Goal: Task Accomplishment & Management: Complete application form

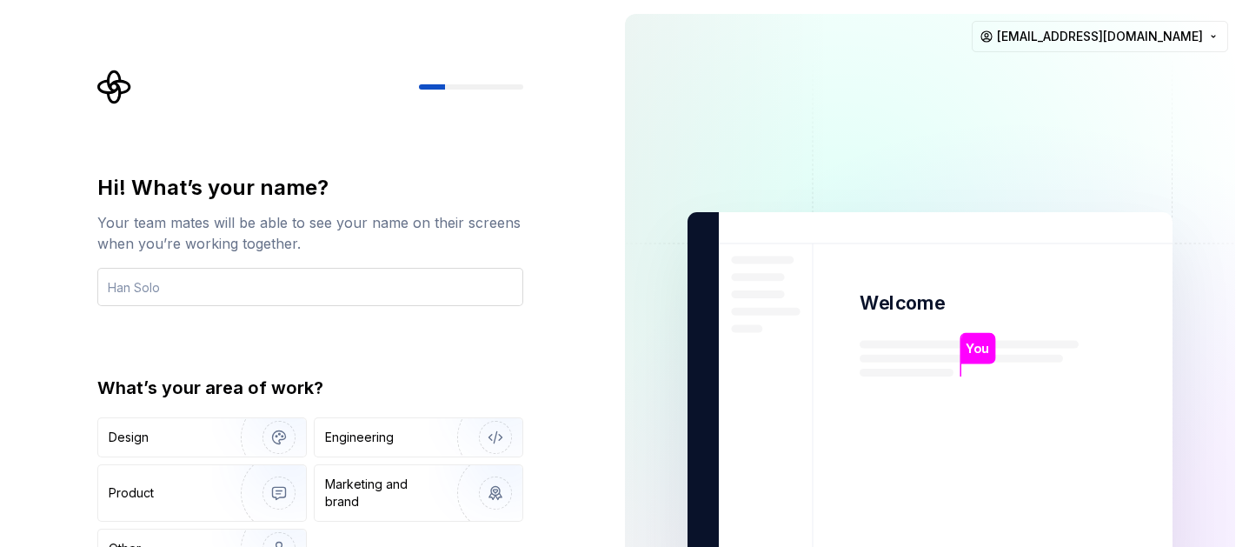
click at [388, 277] on input "text" at bounding box center [310, 287] width 426 height 38
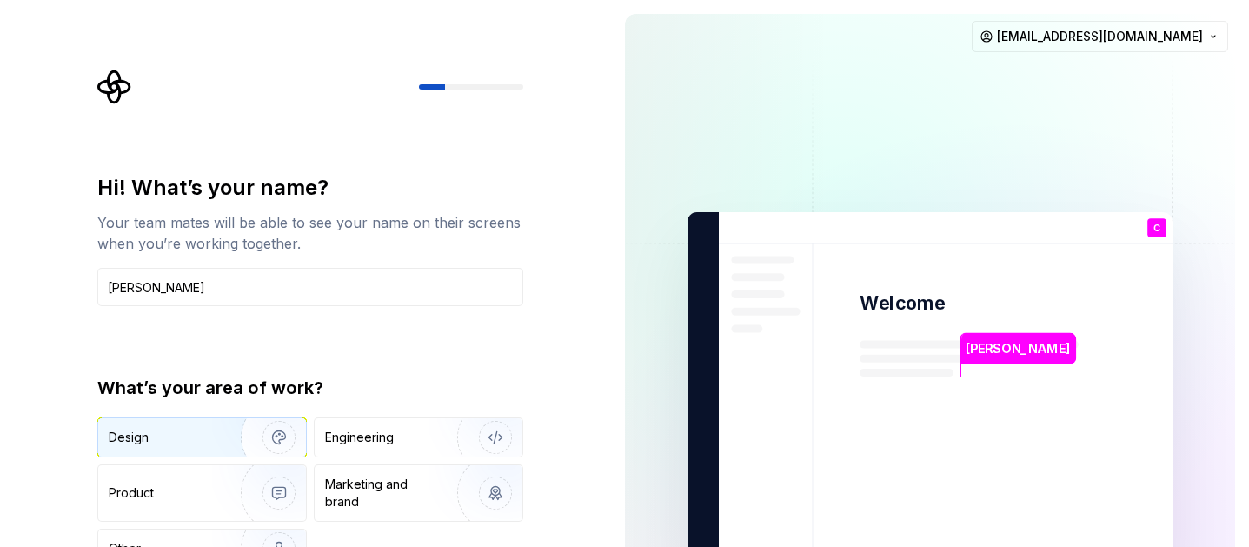
type input "[PERSON_NAME]"
click at [196, 427] on div "Design" at bounding box center [202, 437] width 208 height 38
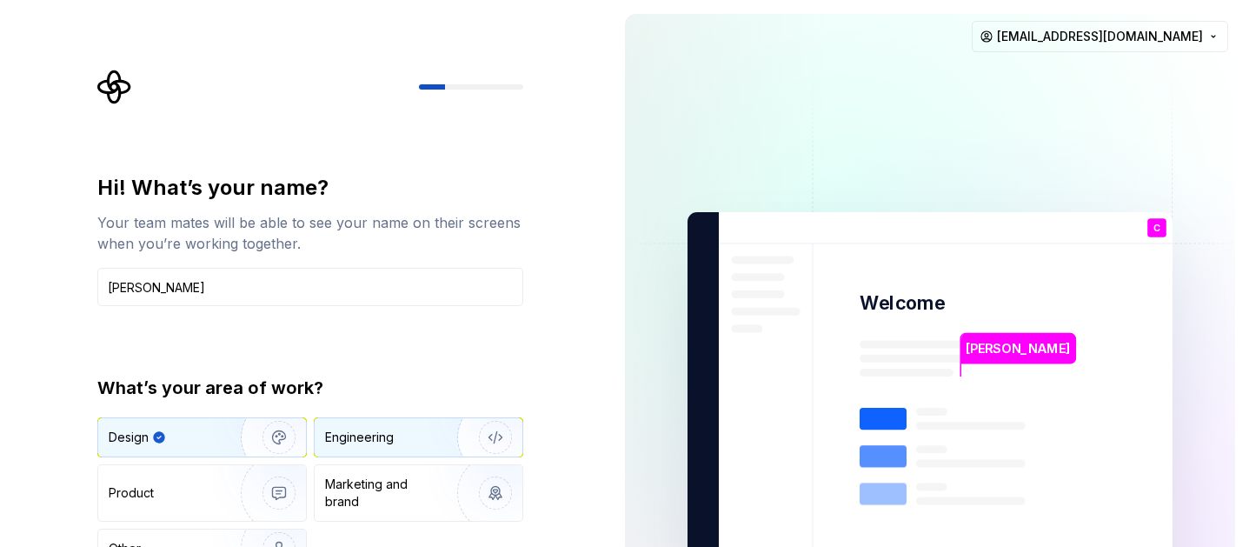
click at [396, 433] on div "Engineering" at bounding box center [394, 436] width 138 height 17
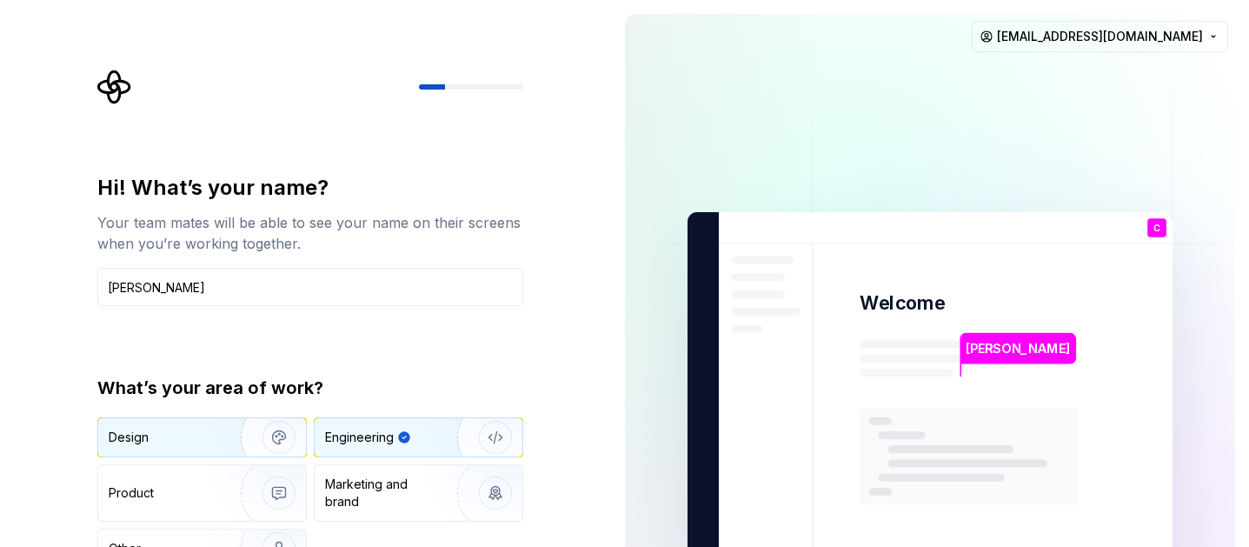
click at [221, 426] on img "button" at bounding box center [267, 437] width 111 height 116
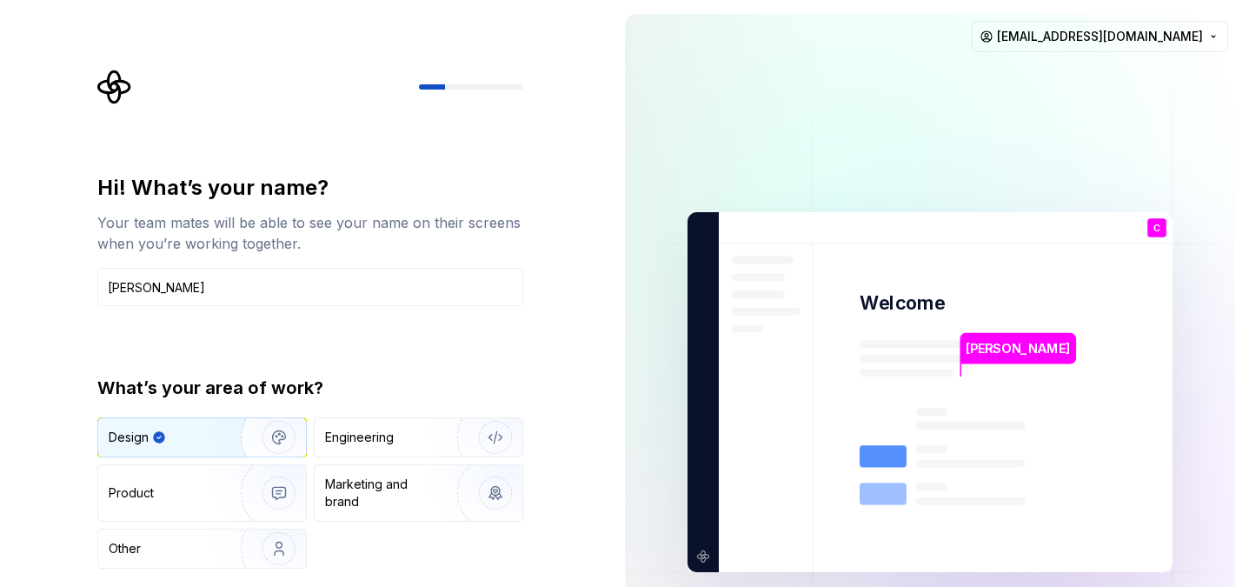
click at [488, 546] on div "Design Engineering Product Marketing and brand Other" at bounding box center [310, 492] width 426 height 151
type button "Design"
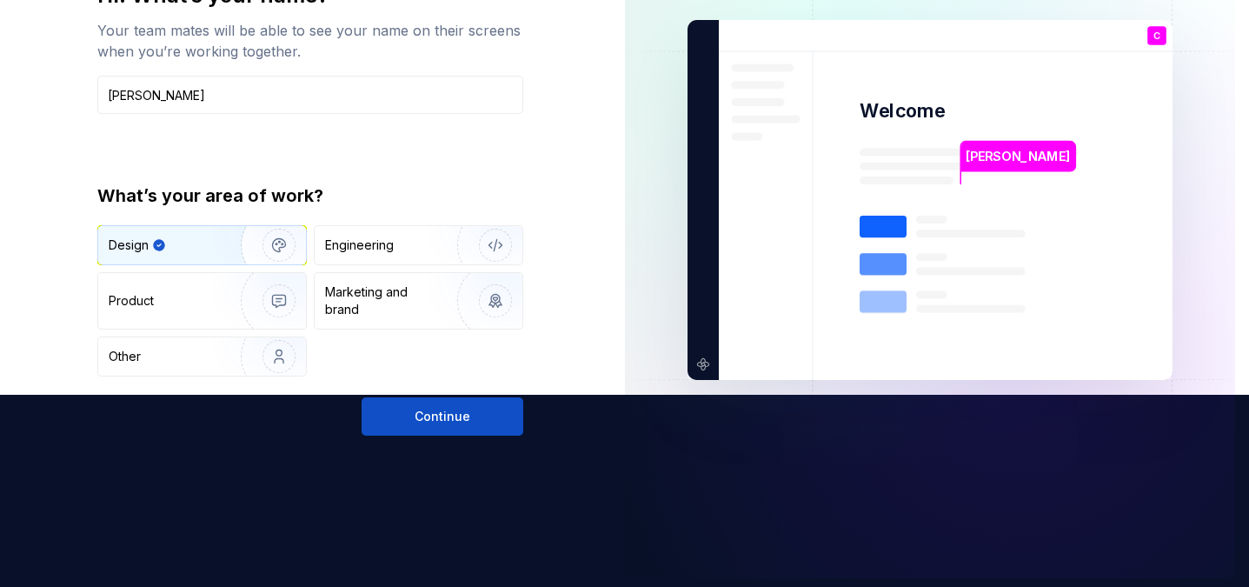
scroll to position [197, 0]
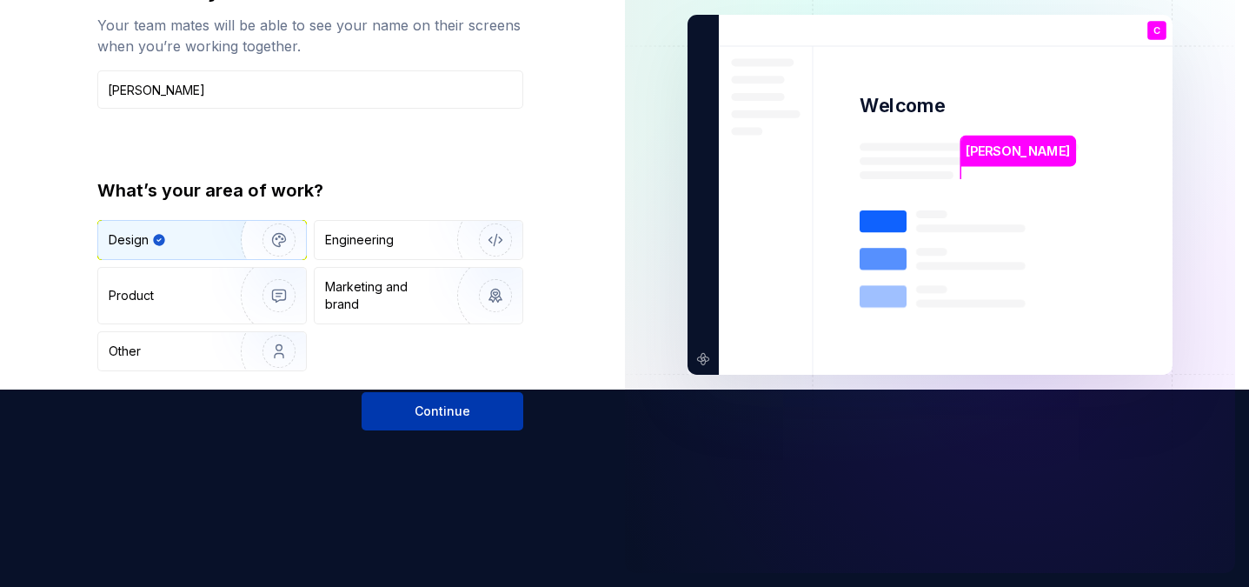
click at [464, 415] on span "Continue" at bounding box center [443, 410] width 56 height 17
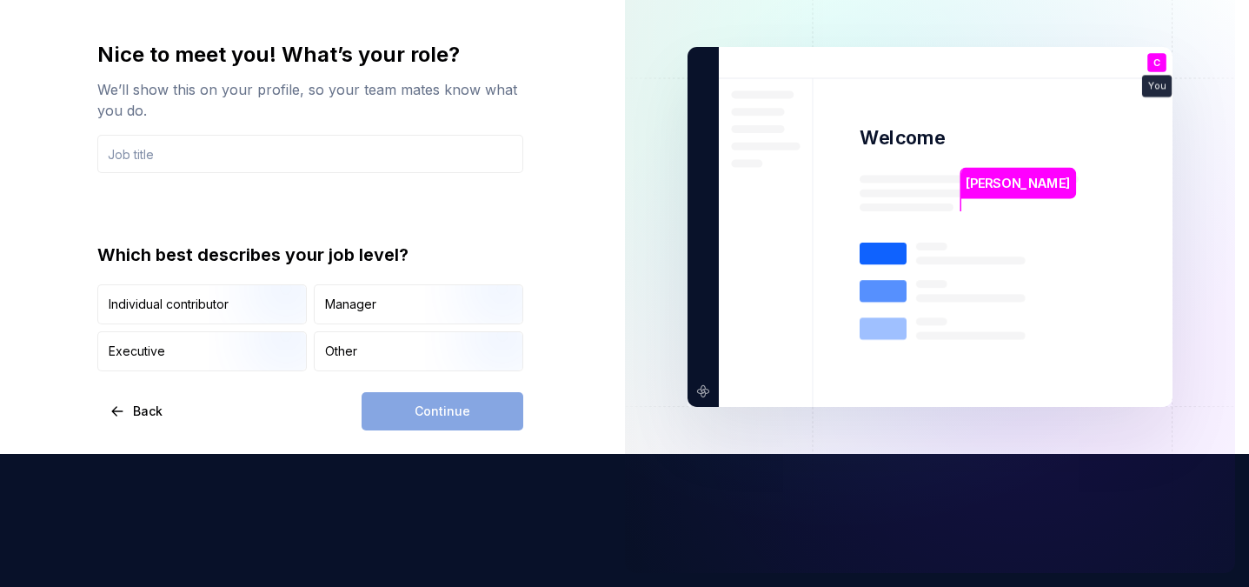
scroll to position [133, 0]
click at [265, 318] on img "button" at bounding box center [264, 326] width 111 height 116
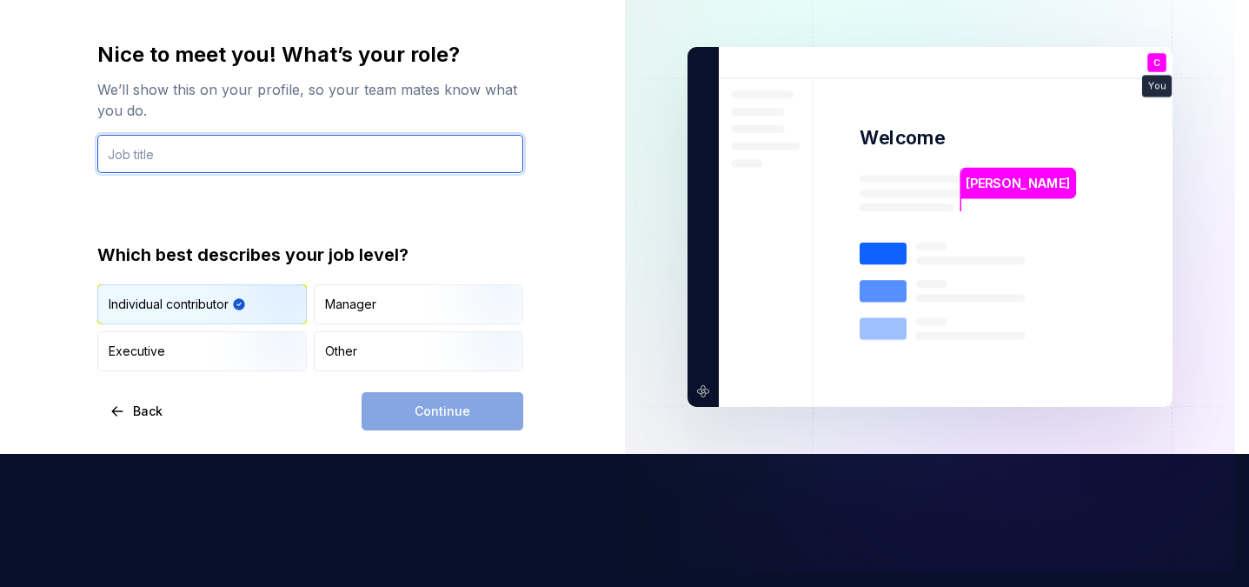
click at [296, 152] on input "text" at bounding box center [310, 154] width 426 height 38
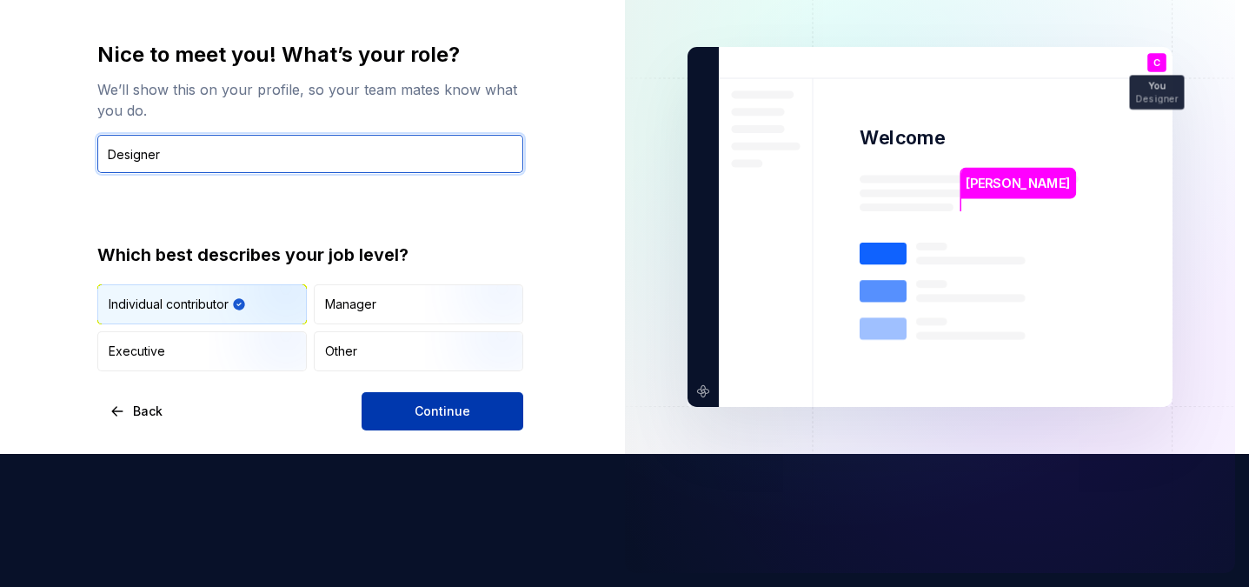
type input "Designer"
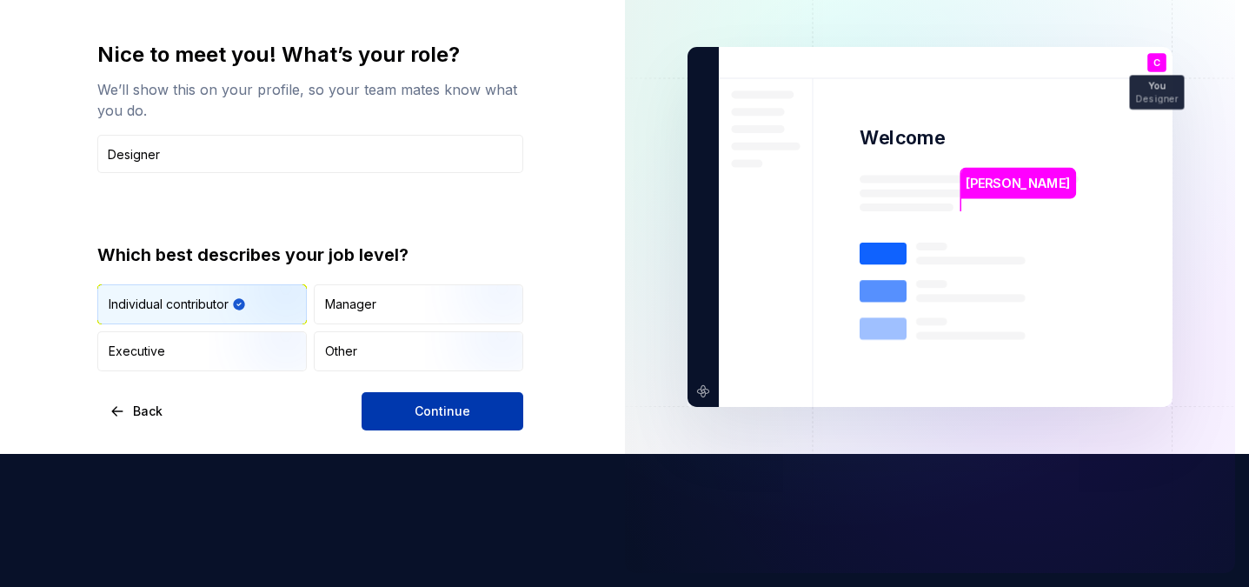
click at [417, 402] on button "Continue" at bounding box center [443, 411] width 162 height 38
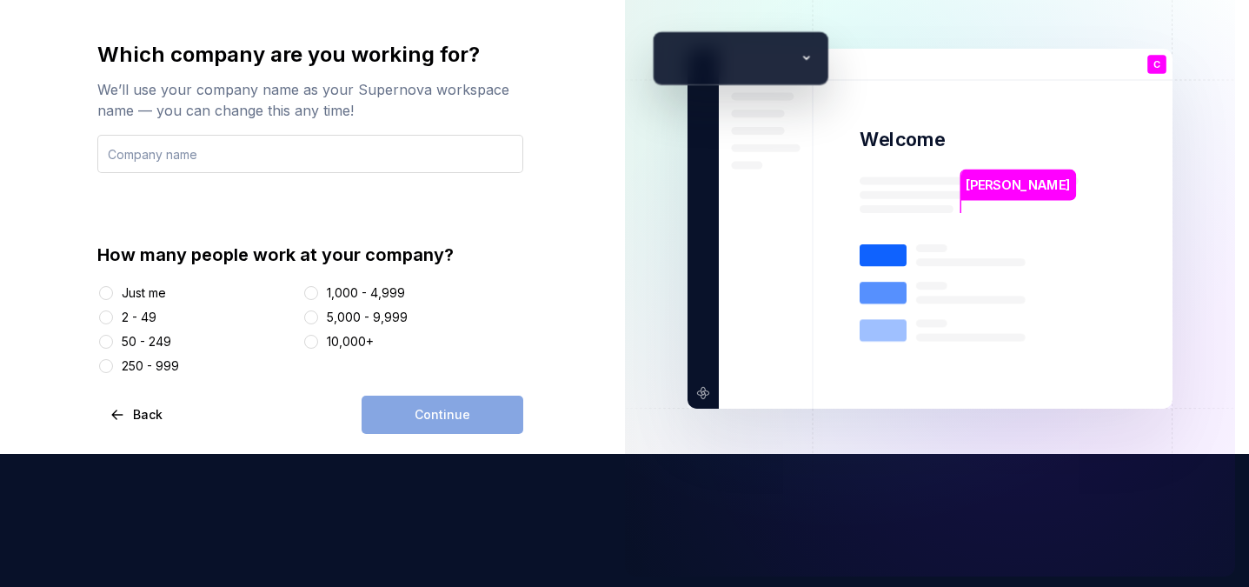
click at [417, 169] on input "text" at bounding box center [310, 154] width 426 height 38
type input "Arupa"
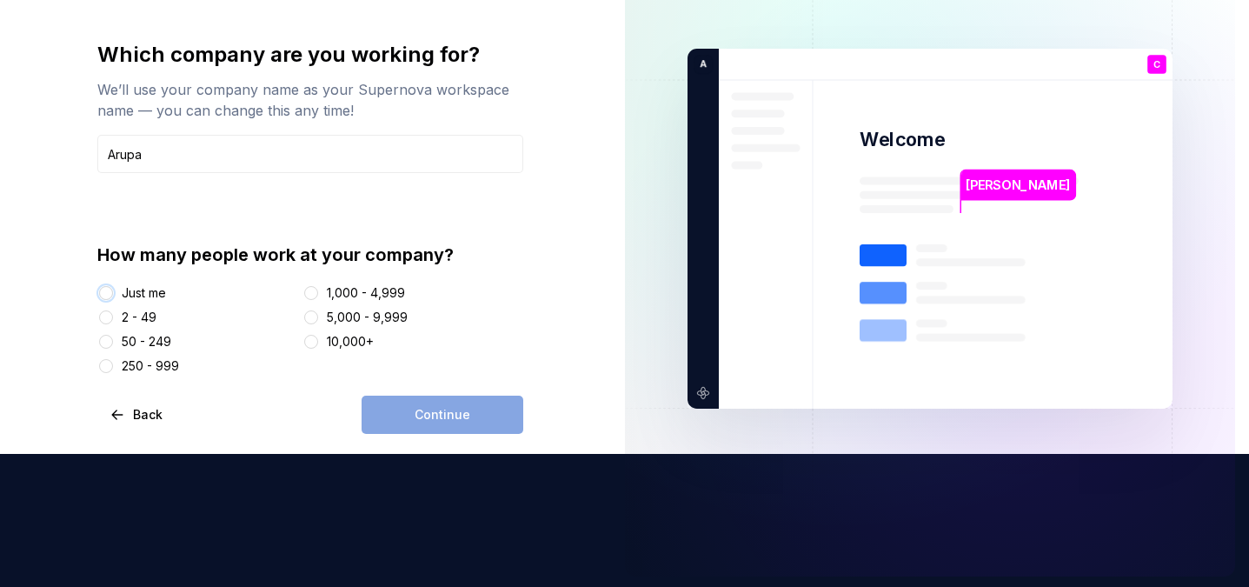
click at [111, 289] on button "Just me" at bounding box center [106, 293] width 14 height 14
click at [469, 398] on button "Continue" at bounding box center [443, 414] width 162 height 38
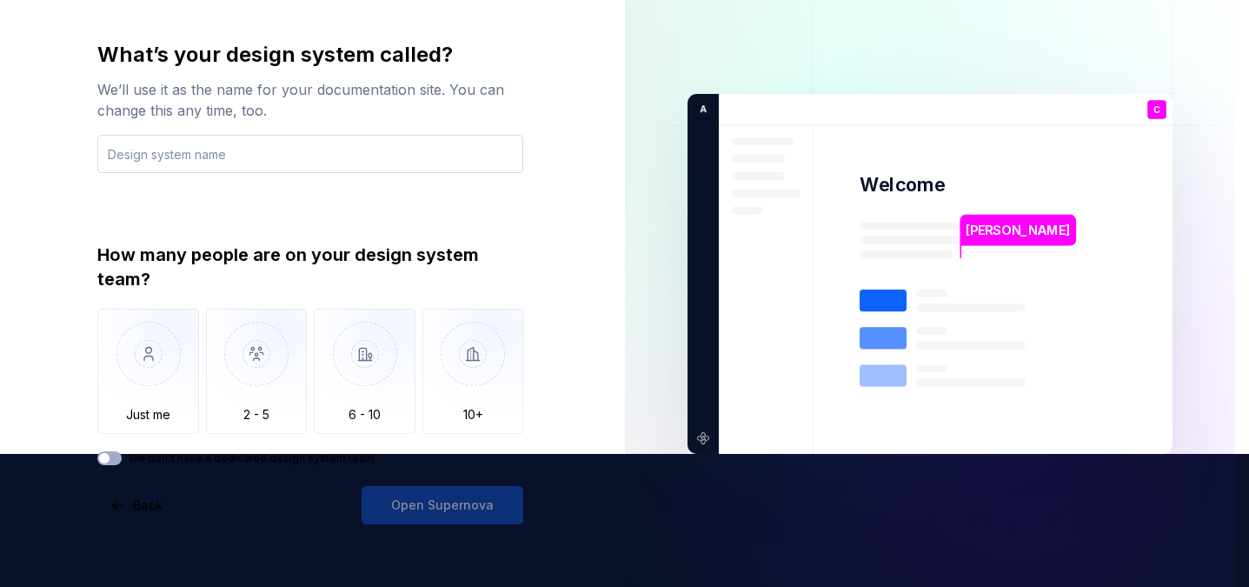
click at [275, 166] on input "text" at bounding box center [310, 154] width 426 height 38
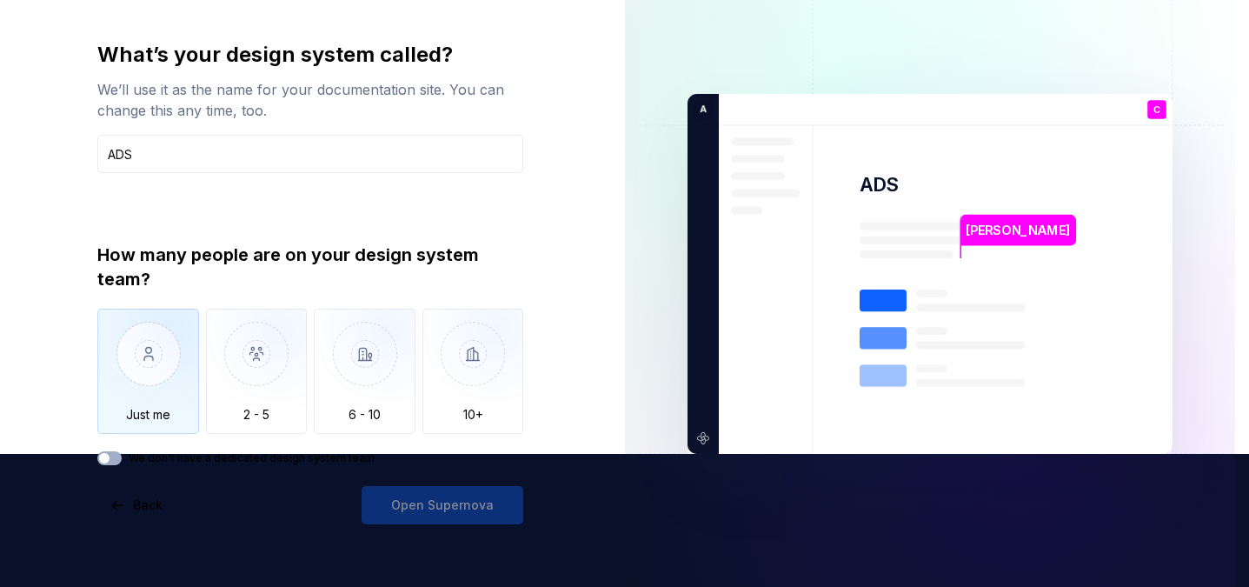
type input "ADS"
click at [150, 382] on img "button" at bounding box center [148, 367] width 102 height 116
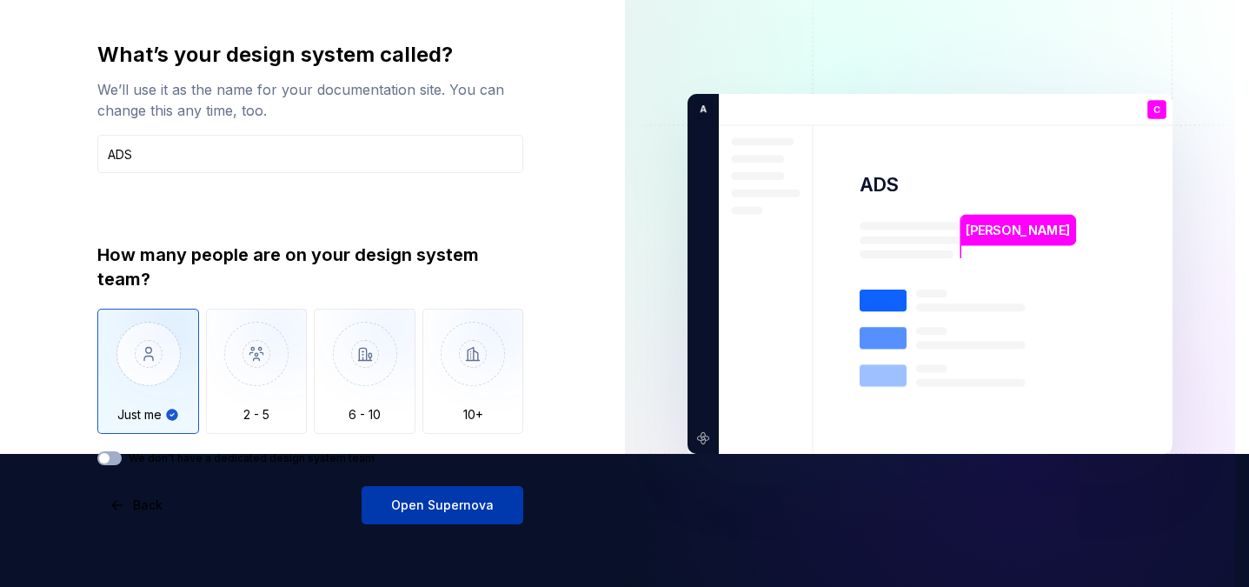
click at [403, 499] on span "Open Supernova" at bounding box center [442, 504] width 103 height 17
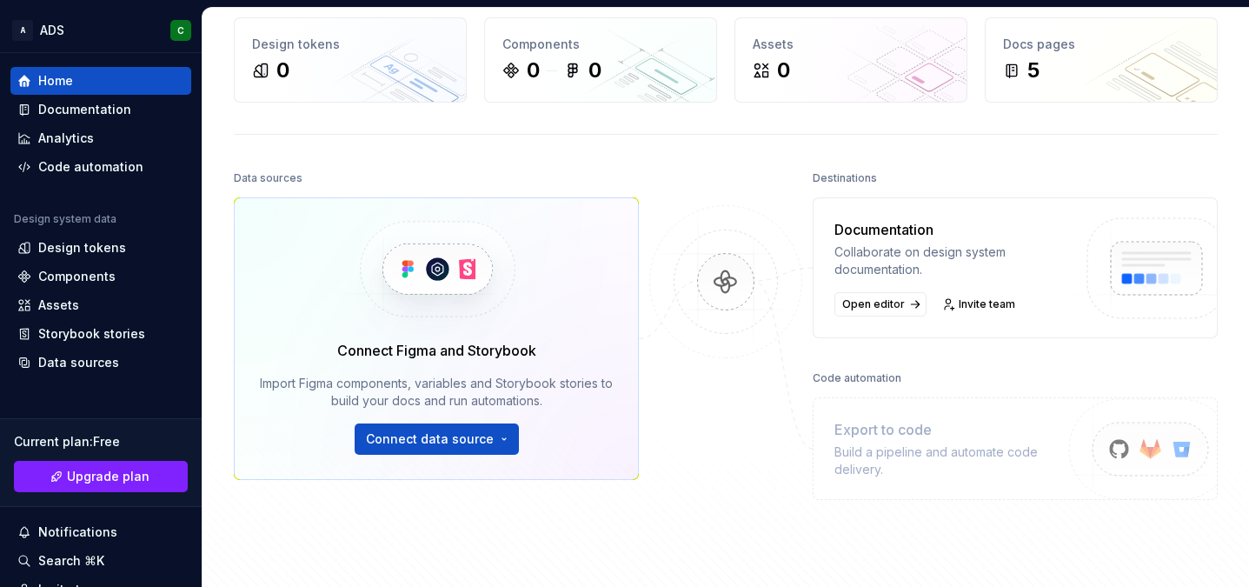
scroll to position [100, 0]
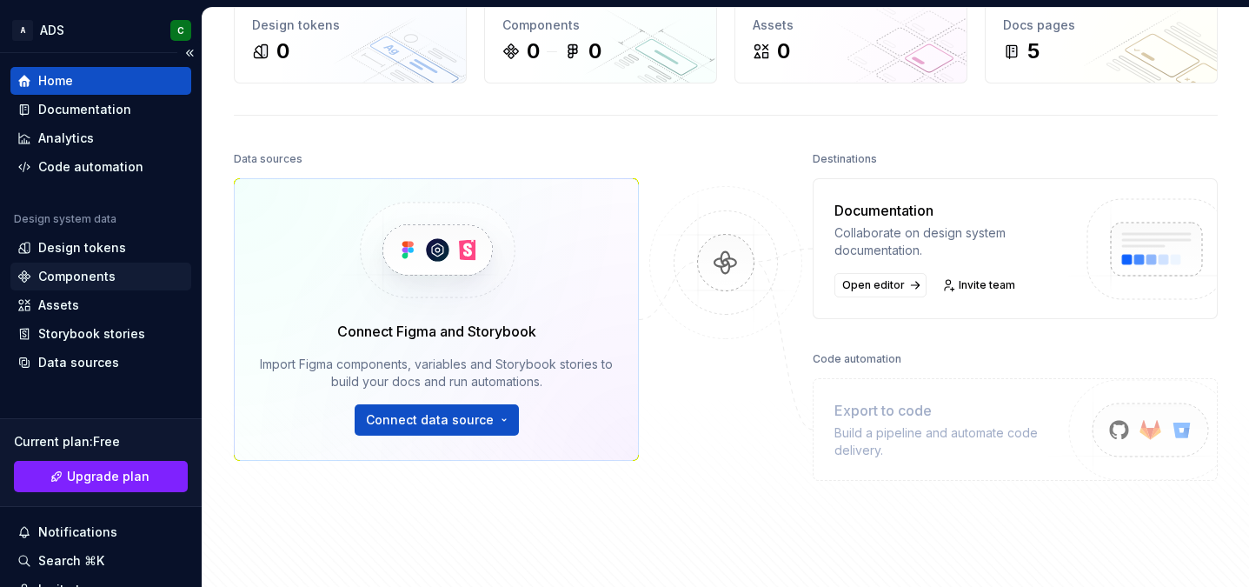
click at [78, 276] on div "Components" at bounding box center [76, 276] width 77 height 17
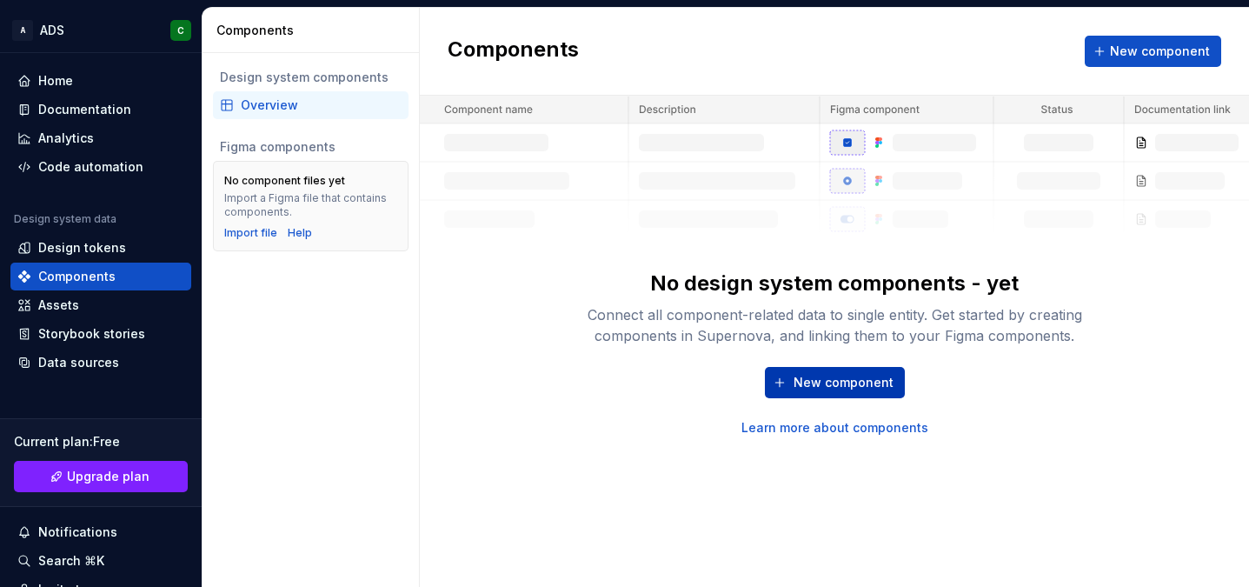
click at [850, 374] on span "New component" at bounding box center [843, 382] width 100 height 17
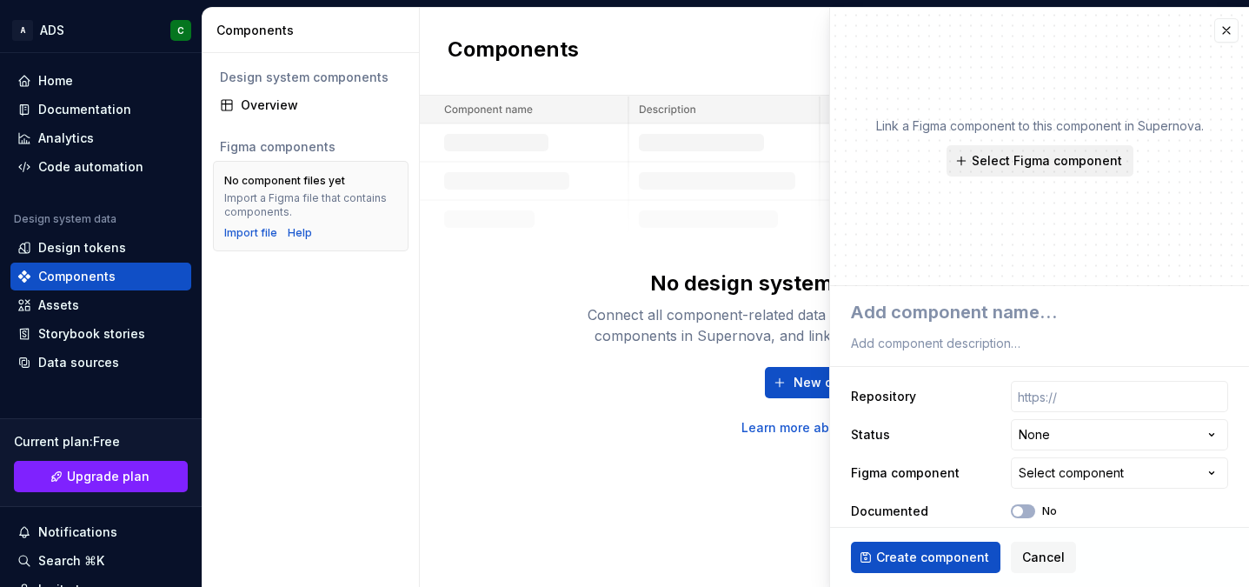
click at [1013, 158] on span "Select Figma component" at bounding box center [1047, 160] width 150 height 17
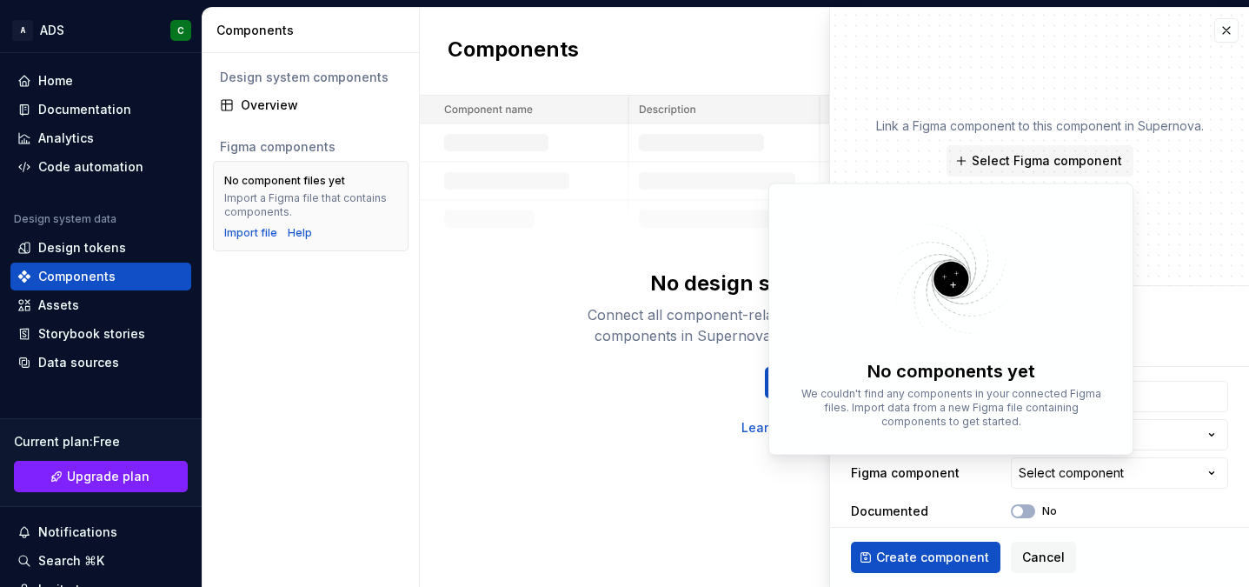
click at [916, 136] on div "Link a Figma component to this component in Supernova. Select Figma component" at bounding box center [1040, 146] width 328 height 59
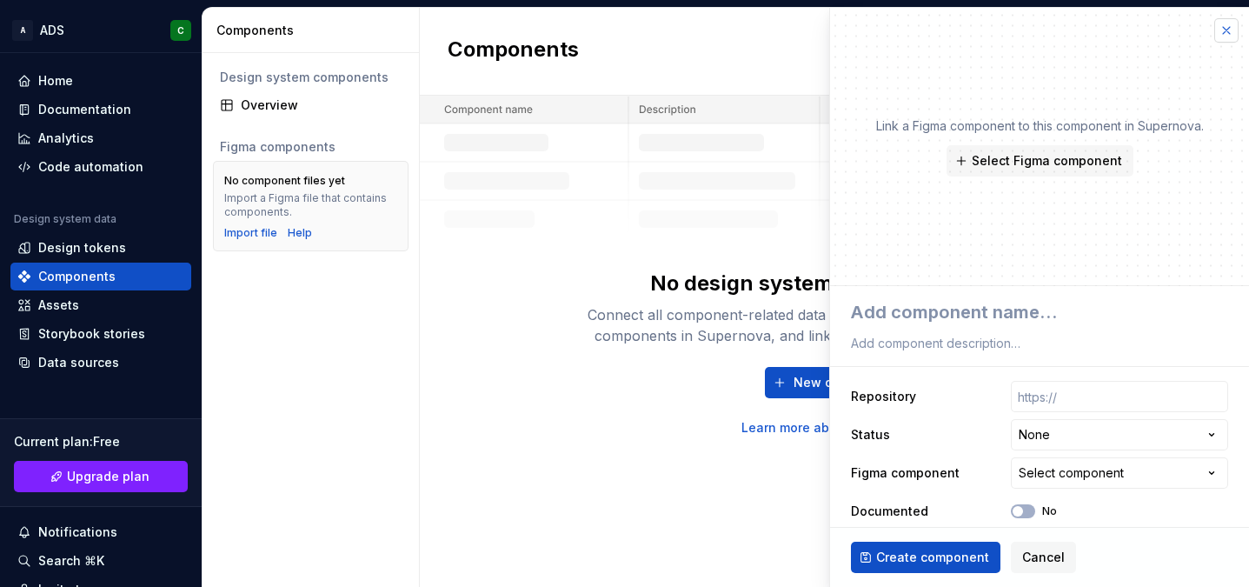
click at [1224, 34] on button "button" at bounding box center [1226, 30] width 24 height 24
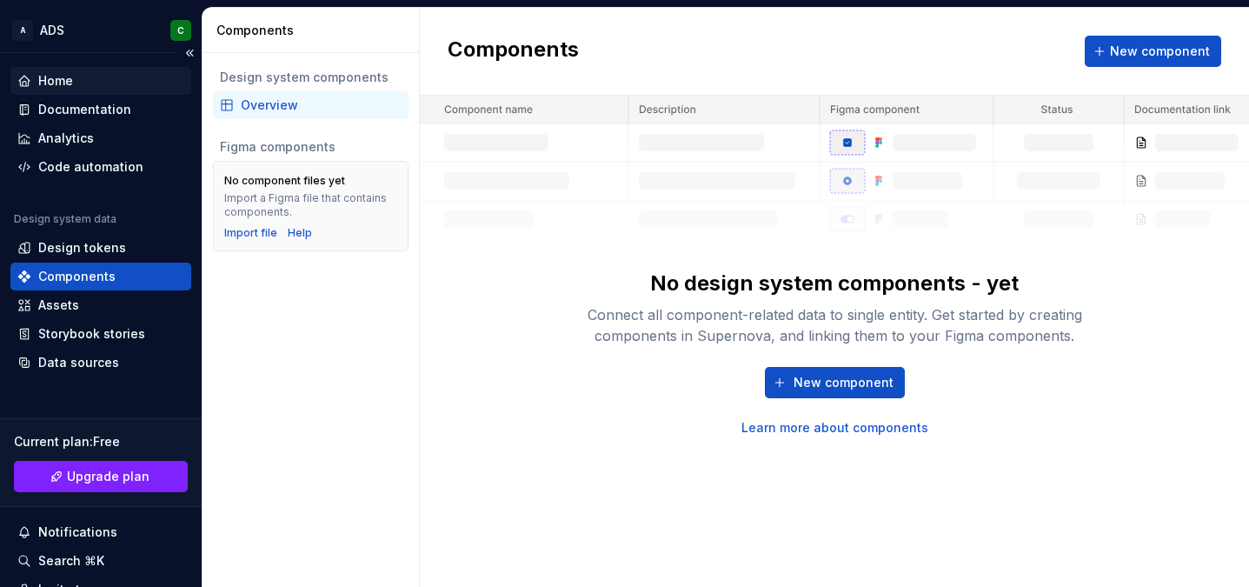
click at [119, 77] on div "Home" at bounding box center [100, 80] width 167 height 17
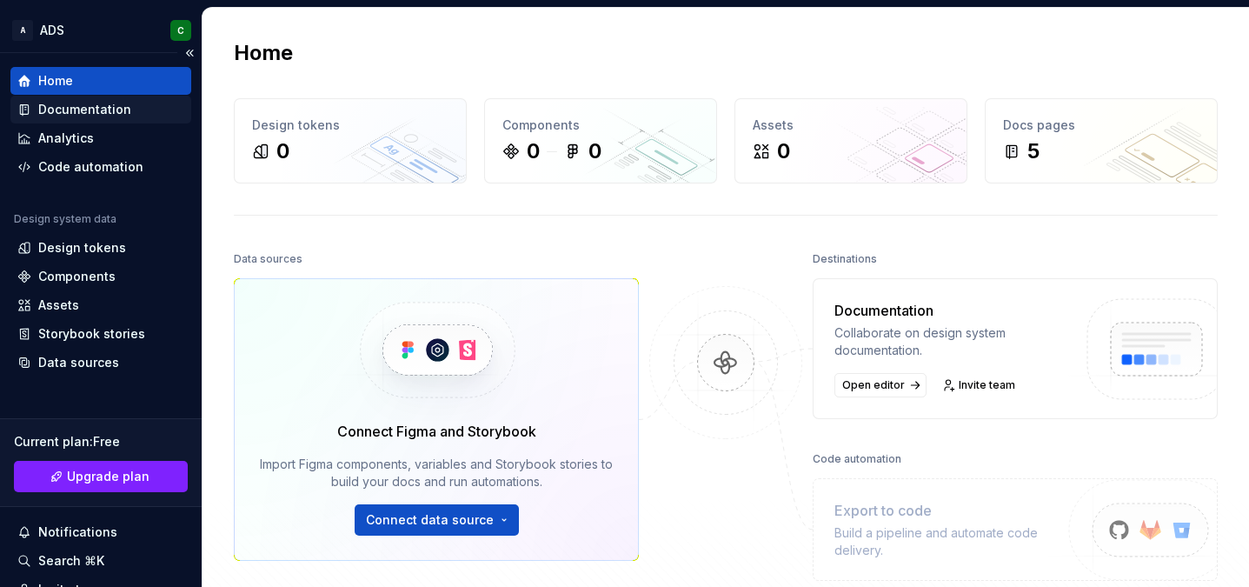
click at [126, 104] on div "Documentation" at bounding box center [84, 109] width 93 height 17
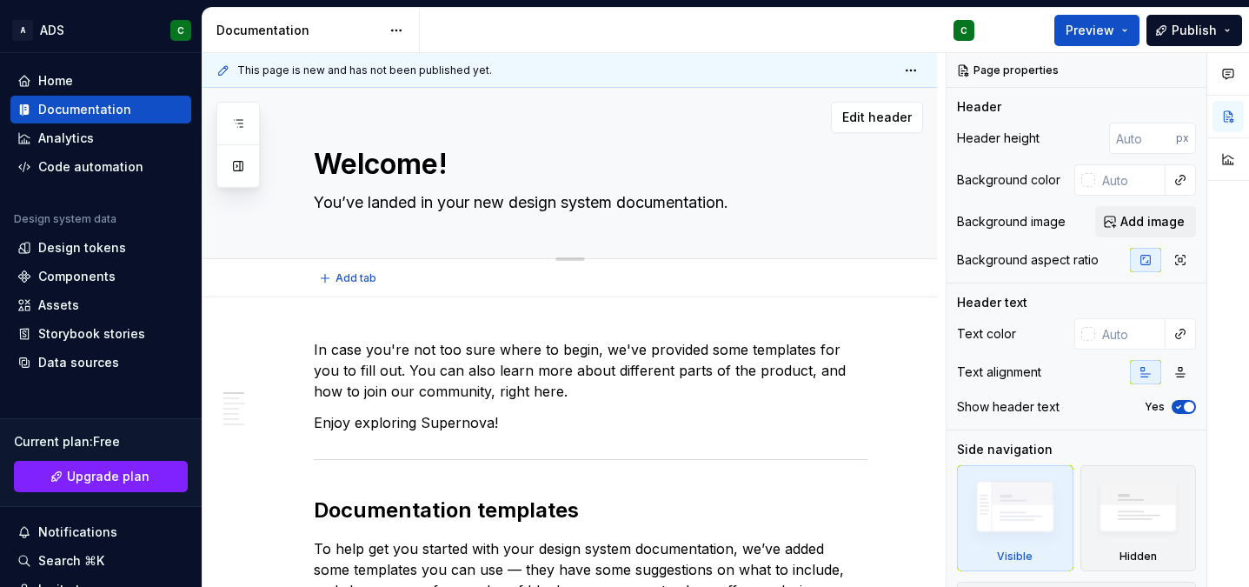
click at [596, 145] on textarea "Welcome!" at bounding box center [587, 164] width 554 height 42
click at [103, 174] on div "Code automation" at bounding box center [90, 166] width 105 height 17
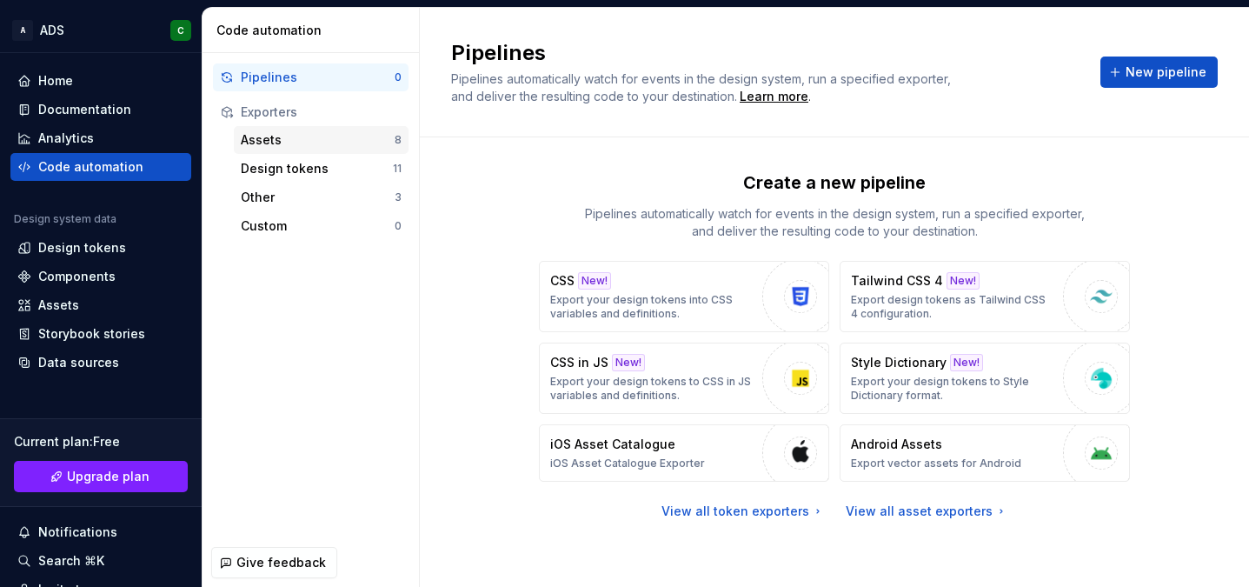
click at [314, 143] on div "Assets" at bounding box center [318, 139] width 154 height 17
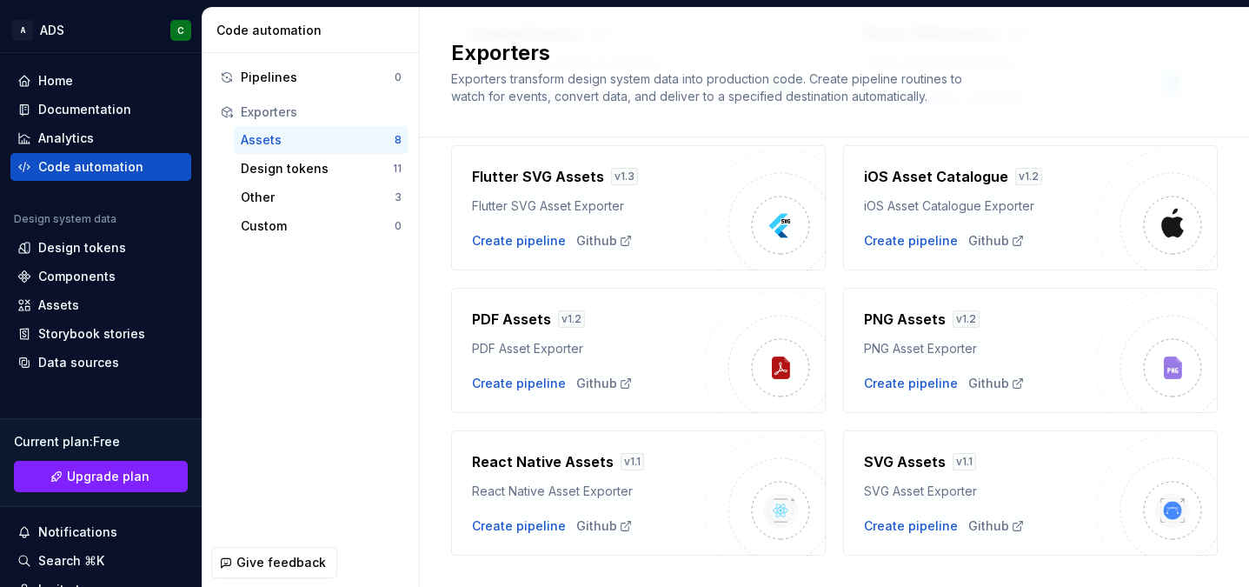
scroll to position [209, 0]
click at [97, 297] on div "Assets" at bounding box center [100, 304] width 167 height 17
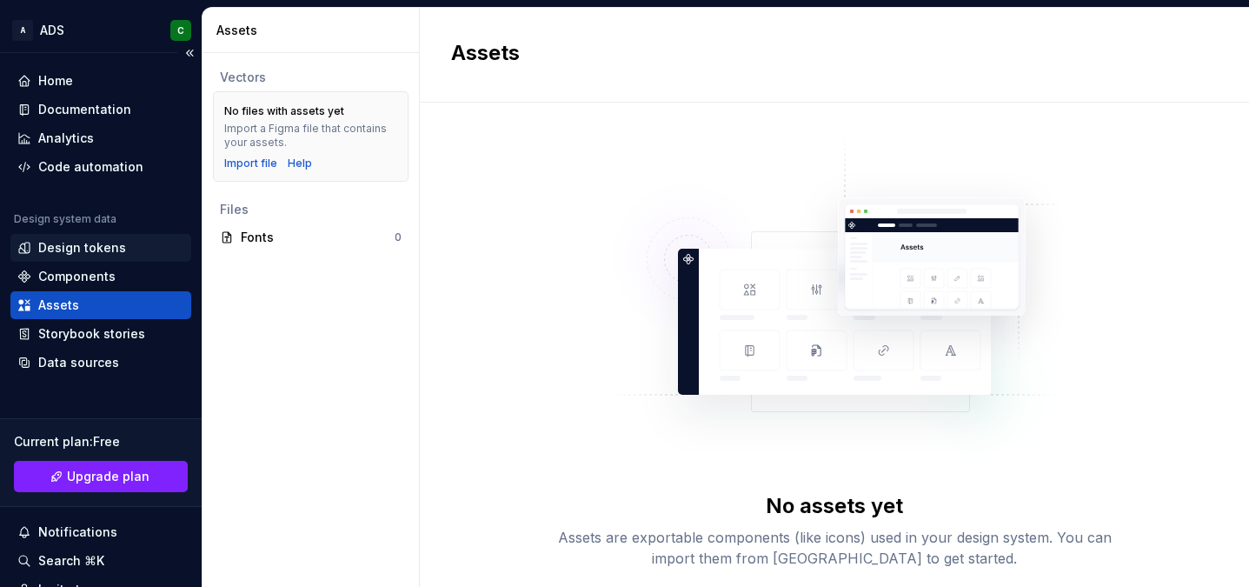
click at [103, 246] on div "Design tokens" at bounding box center [82, 247] width 88 height 17
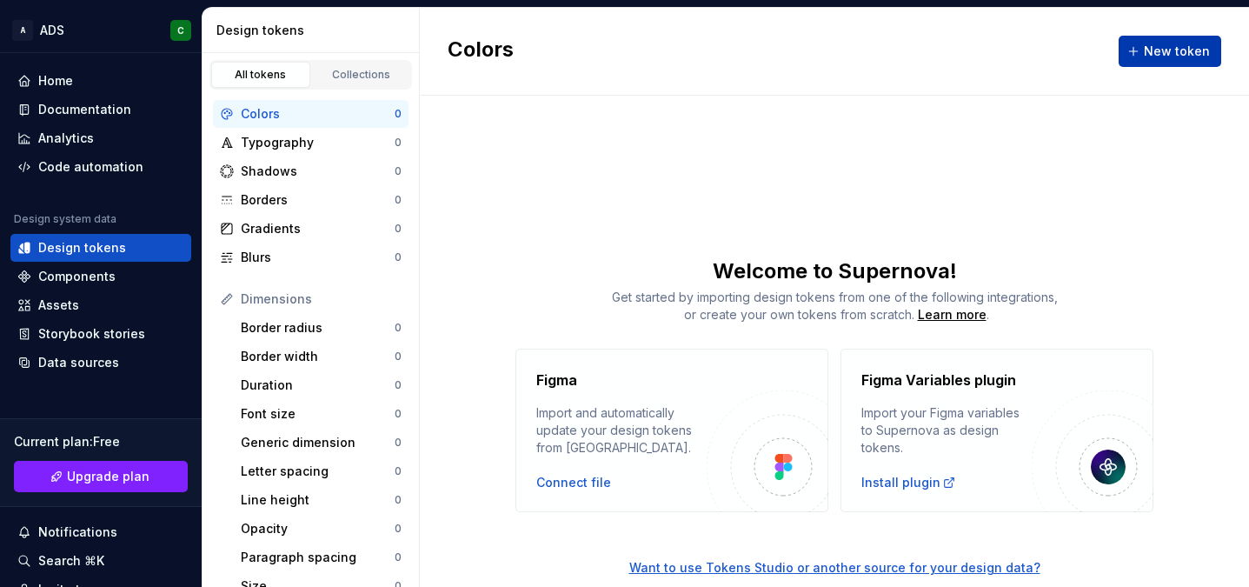
click at [1149, 58] on span "New token" at bounding box center [1177, 51] width 66 height 17
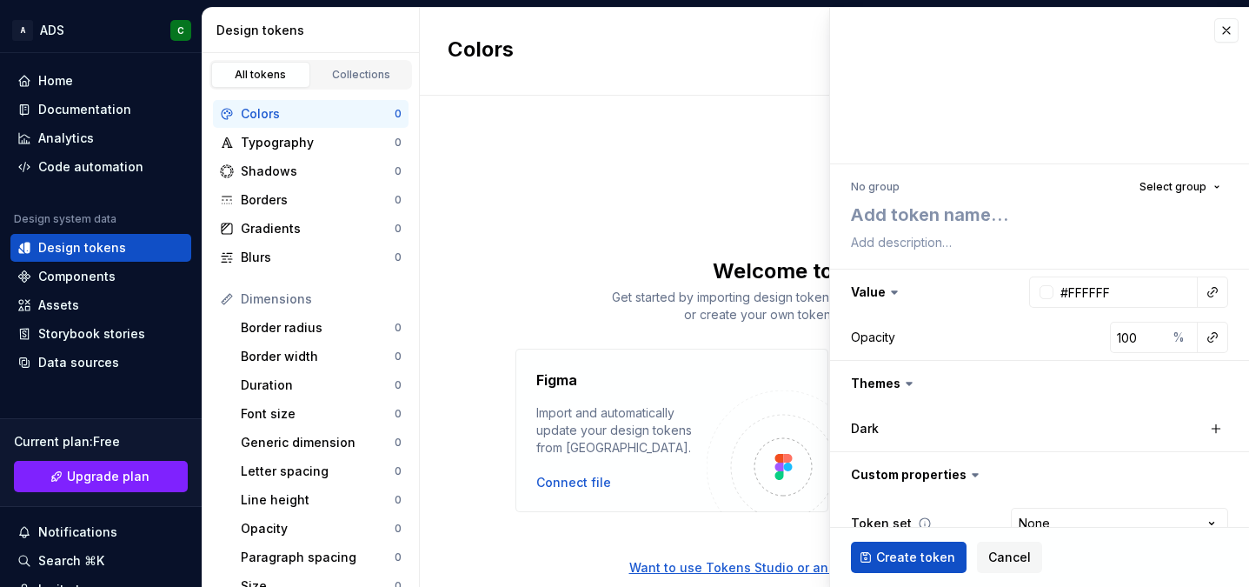
type textarea "*"
